Goal: Task Accomplishment & Management: Manage account settings

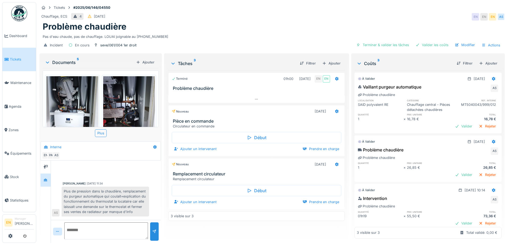
scroll to position [71, 0]
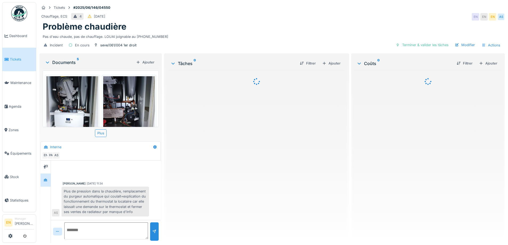
scroll to position [71, 0]
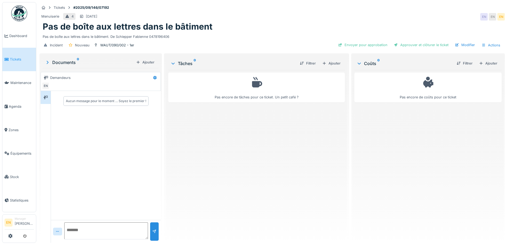
click at [294, 27] on div "Pas de boîte aux lettres dans le bâtiment" at bounding box center [272, 27] width 459 height 10
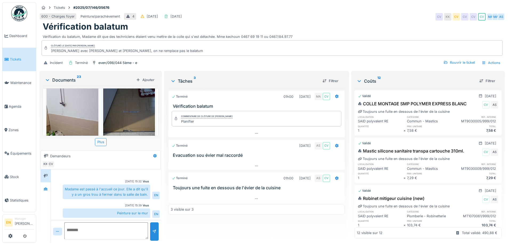
scroll to position [646, 0]
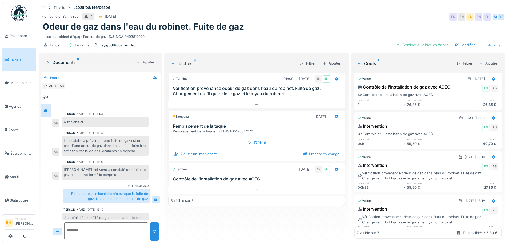
scroll to position [122, 0]
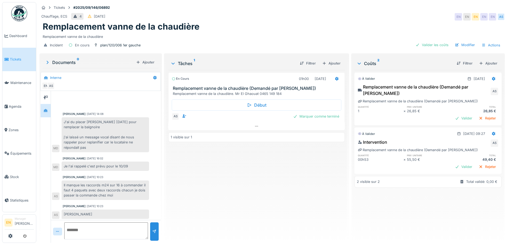
scroll to position [1, 0]
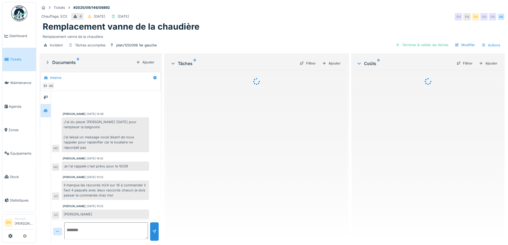
scroll to position [20, 0]
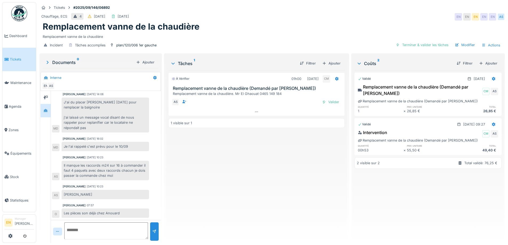
click at [255, 134] on div "À vérifier 01h00 10/09/2025 CM Remplacement vanne de la chaudière (Demandé par …" at bounding box center [256, 154] width 176 height 168
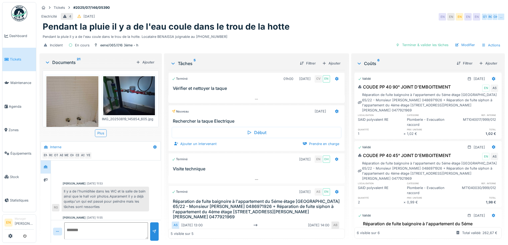
scroll to position [142, 0]
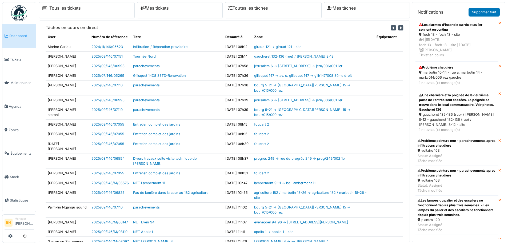
click at [449, 26] on div "Les alarmes d'incendie au rdc et au 1er sonnent en continu" at bounding box center [457, 27] width 76 height 10
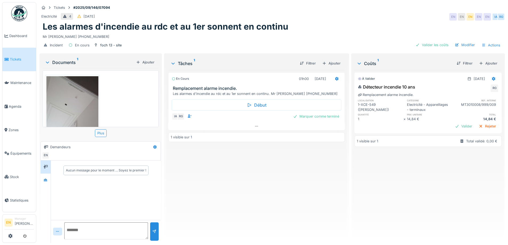
scroll to position [26, 0]
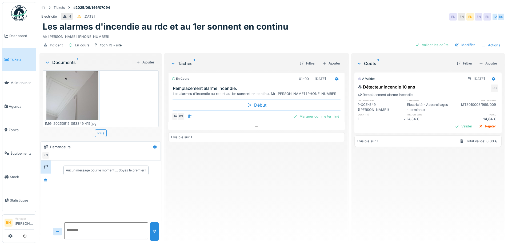
click at [77, 98] on img at bounding box center [72, 84] width 52 height 69
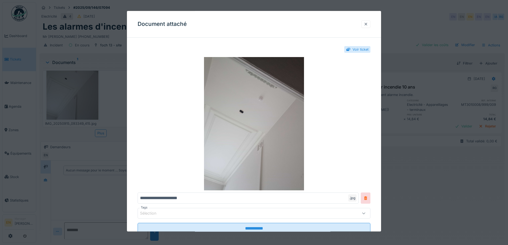
click at [368, 25] on div at bounding box center [366, 24] width 4 height 5
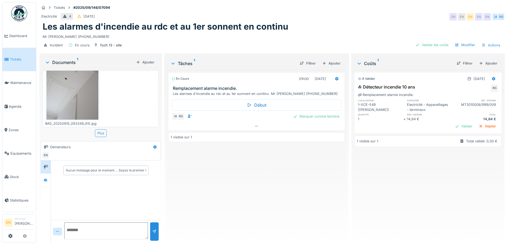
click at [354, 194] on div "À valider 15/09/2025 Détecteur incendie 10 ans RG Remplacement alarme incendie.…" at bounding box center [427, 154] width 147 height 168
click at [354, 192] on div "À valider 15/09/2025 Détecteur incendie 10 ans RG Remplacement alarme incendie.…" at bounding box center [427, 154] width 147 height 168
drag, startPoint x: 228, startPoint y: 184, endPoint x: 98, endPoint y: 69, distance: 173.5
click at [214, 165] on div "En cours 01h00 15/09/2025 Remplacement alarme incendie. Les alarmes d'incendie …" at bounding box center [256, 154] width 176 height 168
click at [23, 14] on img at bounding box center [19, 13] width 16 height 16
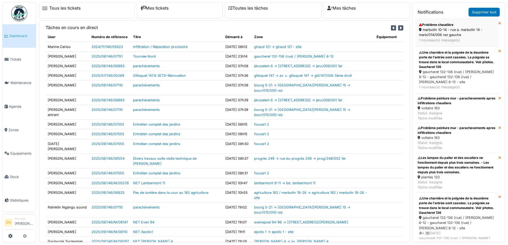
click at [443, 35] on div "marbotin 10-14 - rue a. marbotin 14 - marb/014/006 rez gauche" at bounding box center [457, 32] width 76 height 10
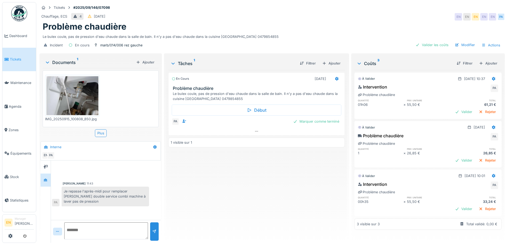
scroll to position [4, 0]
click at [284, 185] on div "En cours [DATE] Problème chaudière Le bulex coule, pas de pression d'eau chaude…" at bounding box center [256, 154] width 176 height 168
click at [19, 17] on img at bounding box center [19, 13] width 16 height 16
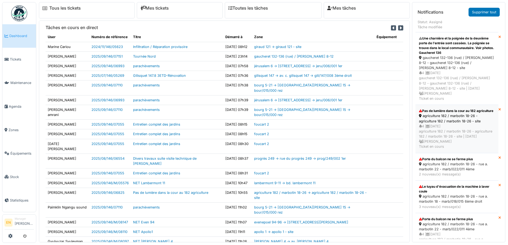
scroll to position [133, 0]
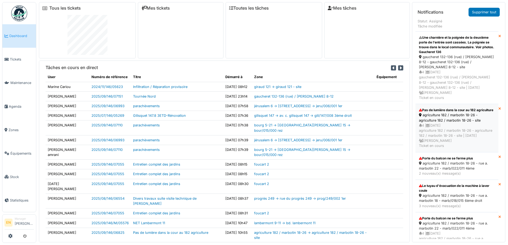
click at [434, 113] on div "agriculture 182 / marbotin 18-26 - agriculture 182 / marbotin 18-26 - site" at bounding box center [457, 117] width 76 height 10
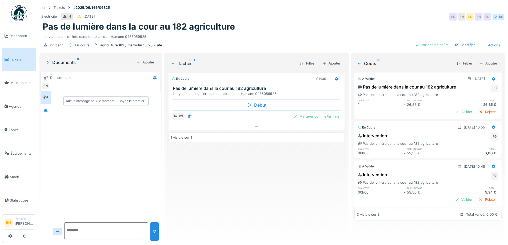
click at [285, 176] on div "En cours 01h00 Pas de lumière dans la cour au 182 agriculture Il n'y a pas de l…" at bounding box center [256, 154] width 176 height 168
click at [264, 189] on div "En cours 01h00 Pas de lumière dans la cour au 182 agriculture Il n'y a pas de l…" at bounding box center [256, 154] width 176 height 168
drag, startPoint x: 371, startPoint y: 26, endPoint x: 378, endPoint y: 17, distance: 11.0
click at [371, 23] on div "Pas de lumière dans la cour au 182 agriculture" at bounding box center [272, 27] width 459 height 10
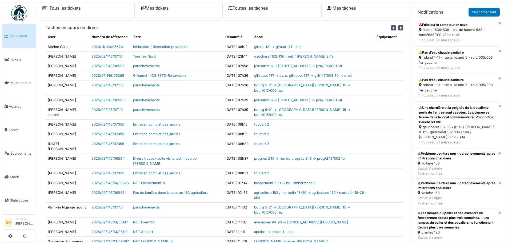
click at [437, 33] on div "haecht 636-638 - ch. de haecht 638 - haec/638/010 4ème droit" at bounding box center [457, 32] width 76 height 10
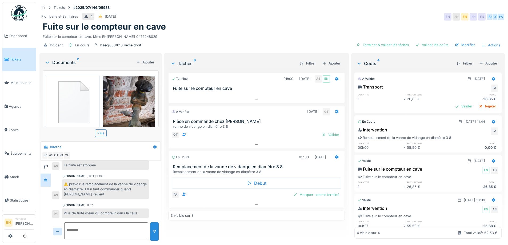
scroll to position [4, 0]
click at [206, 219] on div "Terminé 01h00 [DATE] AS EN Fuite sur le compteur en cave À vérifier [DATE] OT P…" at bounding box center [256, 154] width 176 height 168
click at [211, 231] on div "Terminé 01h00 [DATE] AS EN Fuite sur le compteur en cave À vérifier [DATE] OT P…" at bounding box center [256, 154] width 176 height 168
click at [213, 228] on div "Terminé 01h00 [DATE] AS EN Fuite sur le compteur en cave À vérifier [DATE] OT P…" at bounding box center [256, 154] width 176 height 168
click at [257, 186] on div at bounding box center [256, 190] width 176 height 8
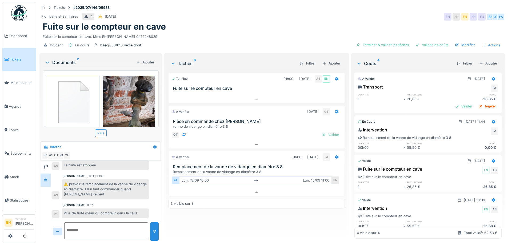
click at [227, 226] on div "Terminé 01h00 [DATE] AS EN Fuite sur le compteur en cave À vérifier [DATE] OT P…" at bounding box center [256, 154] width 176 height 168
click at [435, 41] on div "Valider les coûts" at bounding box center [431, 44] width 37 height 7
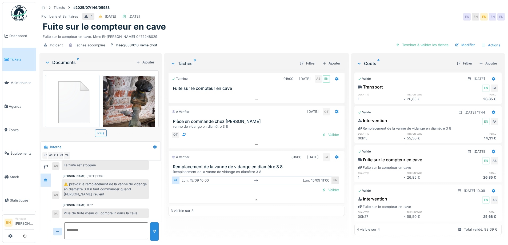
click at [344, 33] on div "Fuite sur le compteur en cave. Mme El-[PERSON_NAME] 0472248029" at bounding box center [272, 35] width 459 height 7
click at [433, 41] on div "Terminer & valider les tâches" at bounding box center [421, 44] width 57 height 7
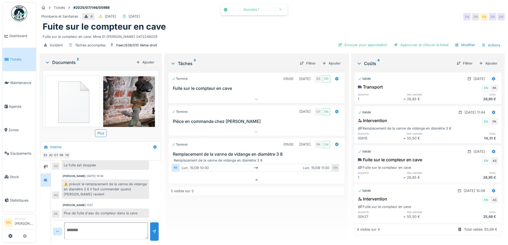
click at [380, 22] on div "Fuite sur le compteur en cave" at bounding box center [272, 27] width 459 height 10
